Goal: Transaction & Acquisition: Book appointment/travel/reservation

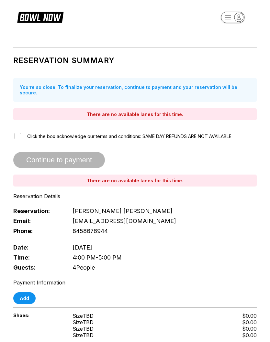
click at [30, 11] on icon at bounding box center [40, 18] width 52 height 15
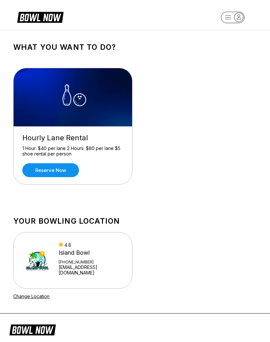
click at [62, 171] on link "Reserve now" at bounding box center [50, 170] width 57 height 14
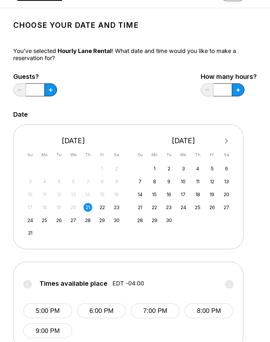
scroll to position [22, 0]
click at [161, 312] on button "7:00 PM" at bounding box center [155, 310] width 49 height 15
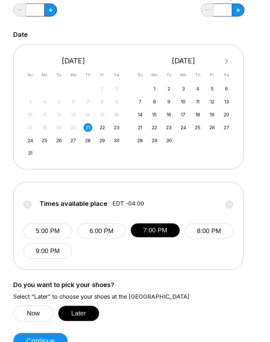
scroll to position [107, 0]
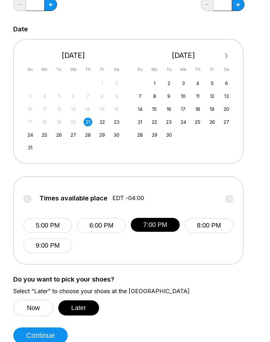
click at [80, 309] on button "Later" at bounding box center [78, 308] width 41 height 15
click at [52, 339] on button "Continue" at bounding box center [40, 336] width 54 height 16
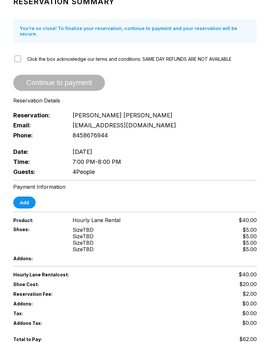
scroll to position [70, 0]
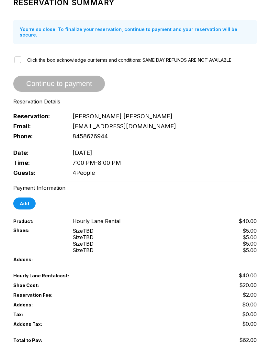
click at [19, 203] on button "Add" at bounding box center [24, 203] width 22 height 12
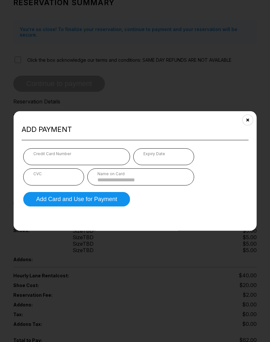
click at [50, 176] on div "CVC" at bounding box center [53, 173] width 41 height 5
click at [147, 183] on input at bounding box center [140, 179] width 87 height 5
type input "**********"
click at [102, 206] on button "Add Card and Use for Payment" at bounding box center [76, 199] width 107 height 15
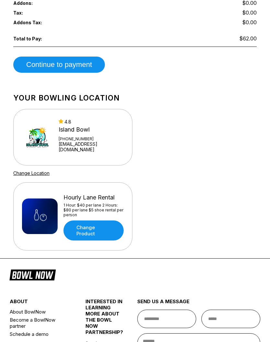
click at [64, 67] on button "Continue to payment" at bounding box center [58, 65] width 91 height 16
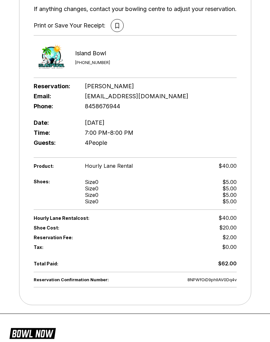
scroll to position [78, 0]
